Goal: Browse casually: Explore the website without a specific task or goal

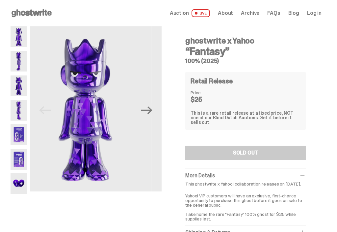
click at [13, 60] on img at bounding box center [19, 61] width 17 height 21
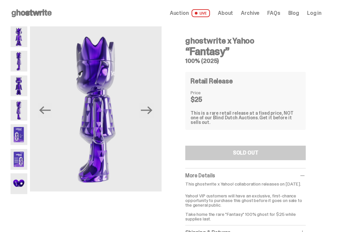
click at [15, 86] on img at bounding box center [19, 85] width 17 height 21
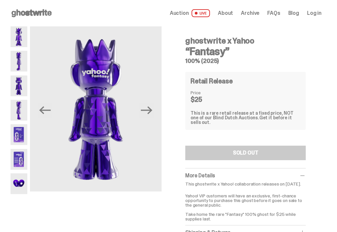
click at [13, 109] on img at bounding box center [19, 110] width 17 height 21
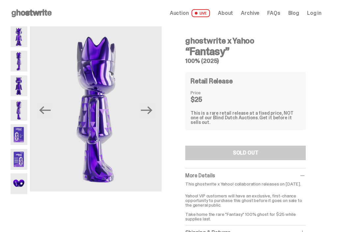
click at [12, 130] on img at bounding box center [19, 134] width 17 height 21
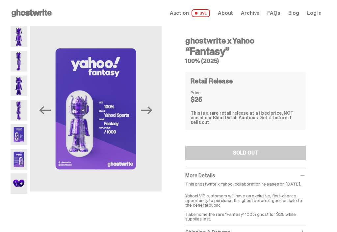
click at [148, 110] on icon "Next" at bounding box center [147, 110] width 12 height 8
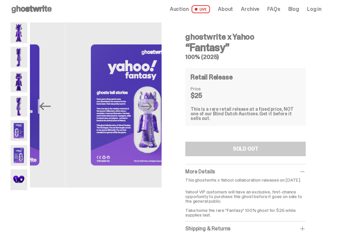
scroll to position [8, 0]
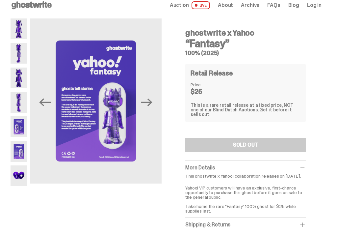
click at [76, 130] on img at bounding box center [96, 100] width 132 height 165
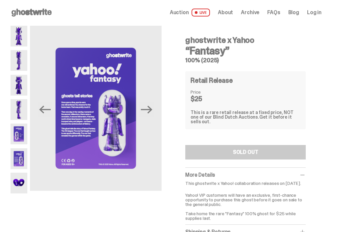
scroll to position [0, 0]
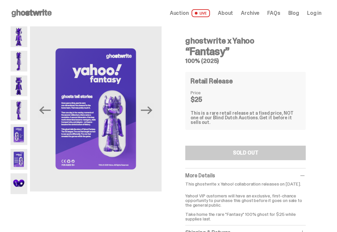
click at [152, 108] on icon "Next" at bounding box center [147, 110] width 12 height 8
